Goal: Information Seeking & Learning: Learn about a topic

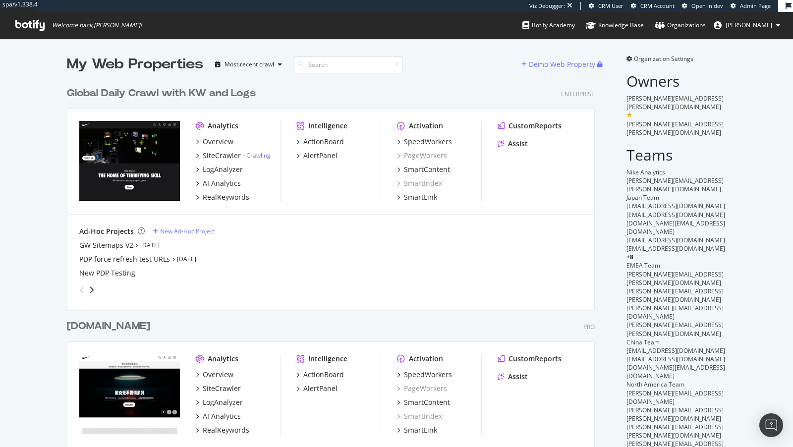
scroll to position [580, 536]
click at [208, 187] on div "AI Analytics" at bounding box center [222, 183] width 38 height 10
click at [218, 182] on div "AI Analytics" at bounding box center [222, 183] width 38 height 10
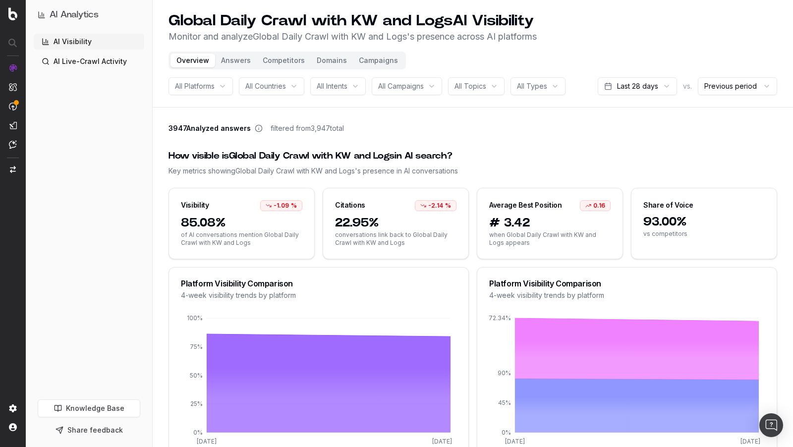
click at [232, 58] on button "Answers" at bounding box center [236, 61] width 42 height 14
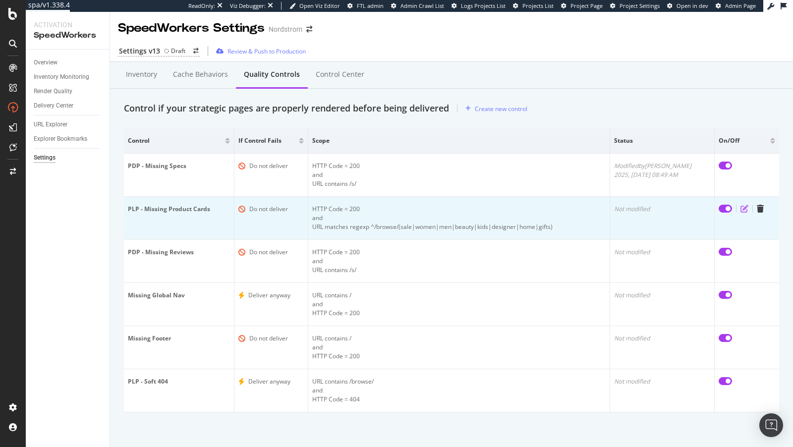
click at [742, 207] on icon "edit" at bounding box center [744, 209] width 8 height 8
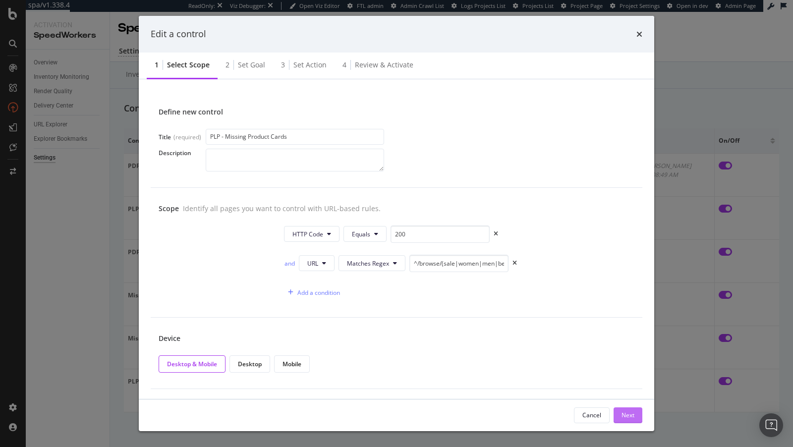
click at [623, 416] on div "Next" at bounding box center [627, 415] width 13 height 8
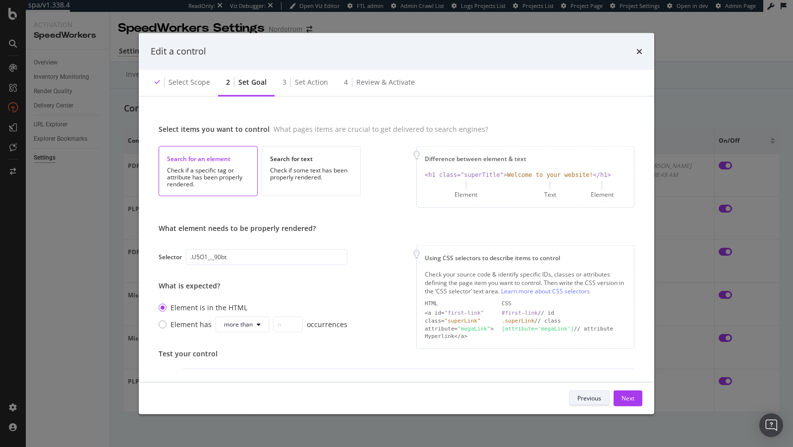
click at [588, 397] on div "Previous" at bounding box center [589, 398] width 24 height 8
